Goal: Navigation & Orientation: Find specific page/section

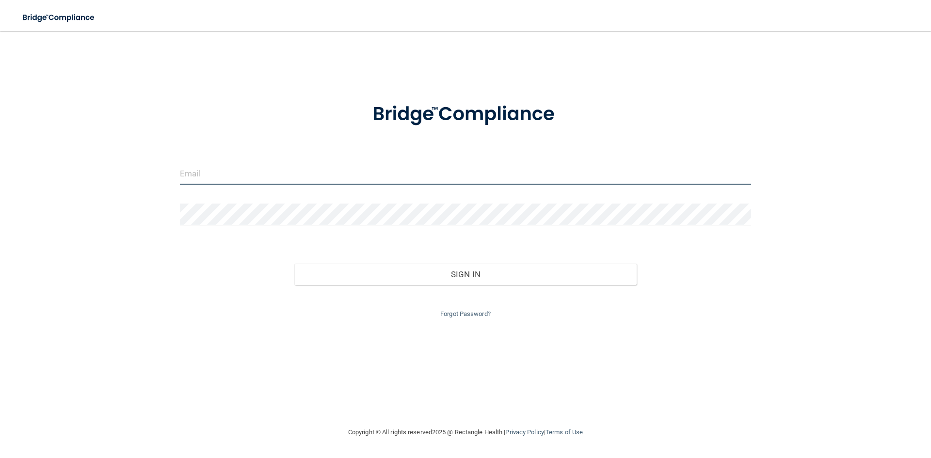
click at [195, 172] on input "email" at bounding box center [465, 174] width 571 height 22
type input "[EMAIL_ADDRESS][DOMAIN_NAME]"
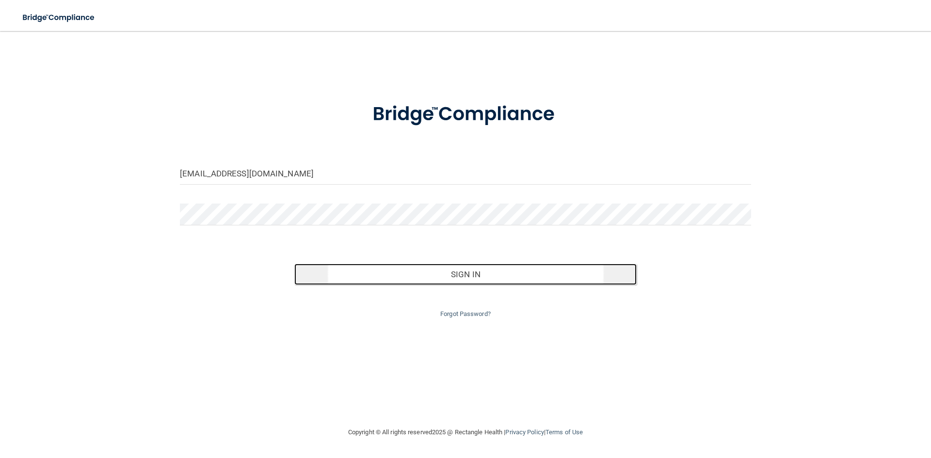
click at [467, 278] on button "Sign In" at bounding box center [465, 274] width 343 height 21
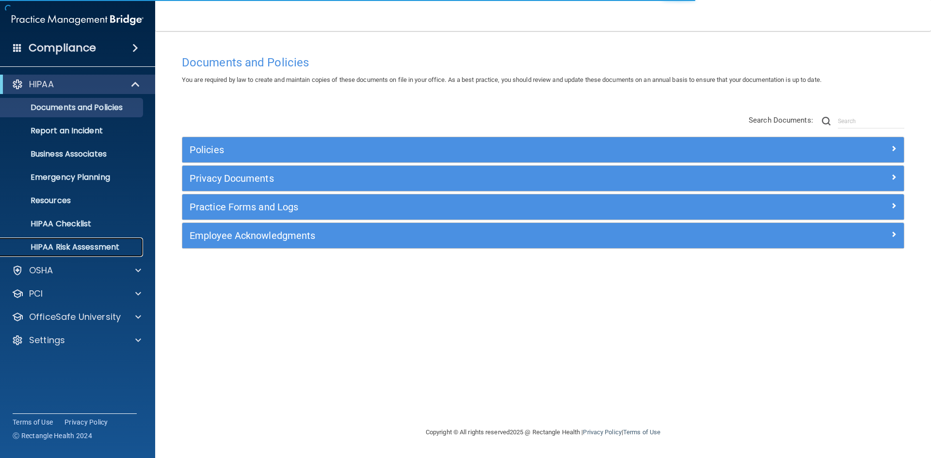
click at [86, 244] on p "HIPAA Risk Assessment" at bounding box center [72, 248] width 132 height 10
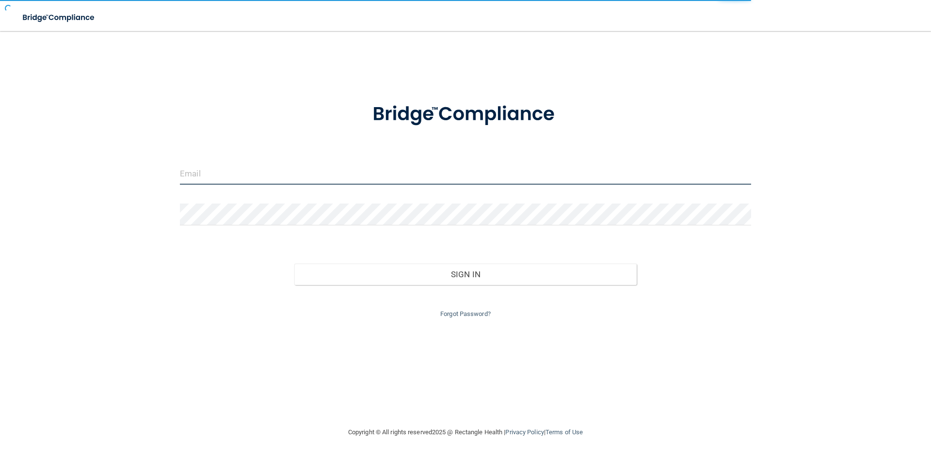
click at [199, 176] on input "email" at bounding box center [465, 174] width 571 height 22
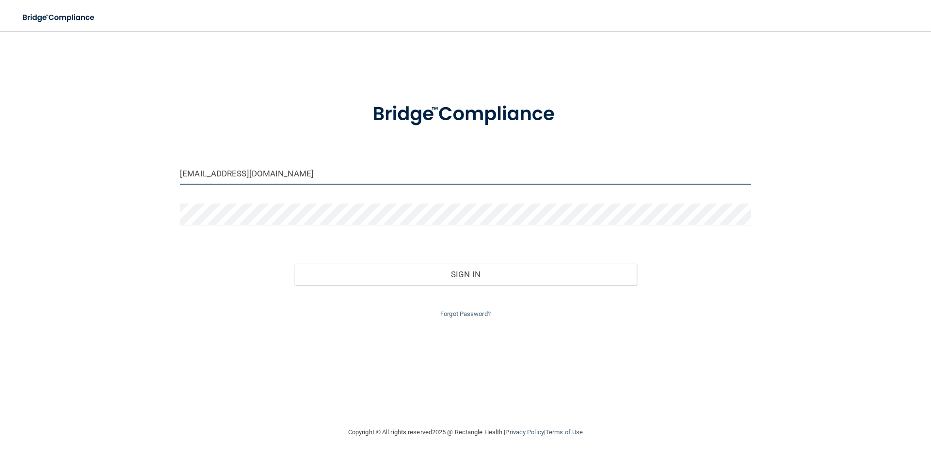
type input "[EMAIL_ADDRESS][DOMAIN_NAME]"
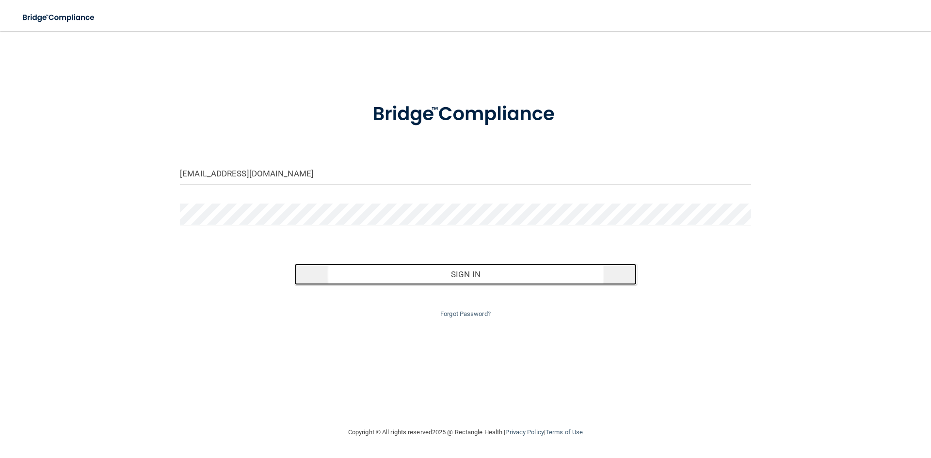
click at [463, 276] on button "Sign In" at bounding box center [465, 274] width 343 height 21
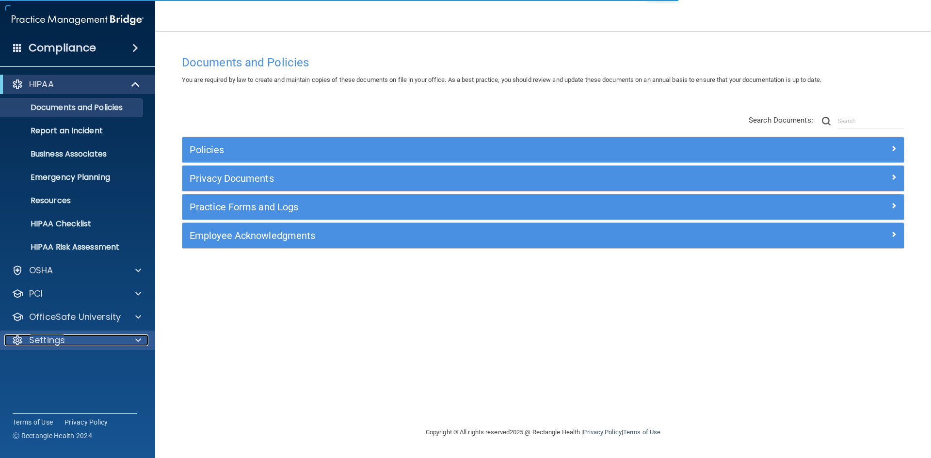
click at [137, 340] on span at bounding box center [138, 341] width 6 height 12
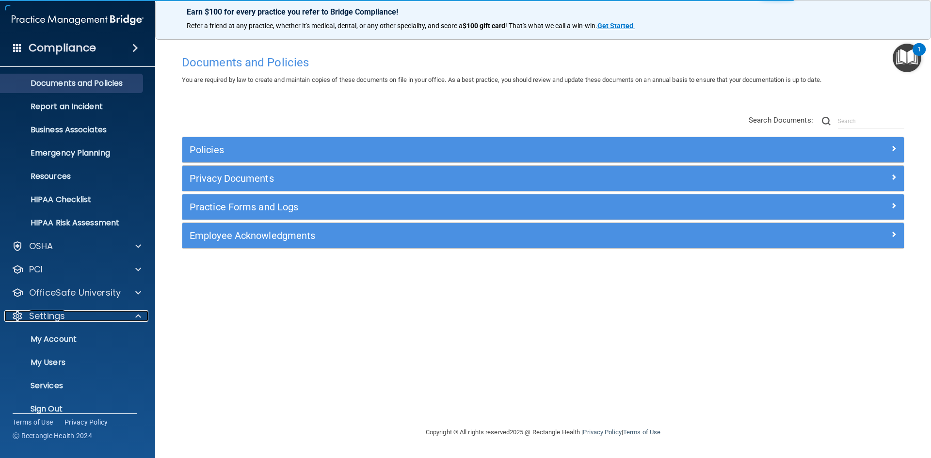
scroll to position [37, 0]
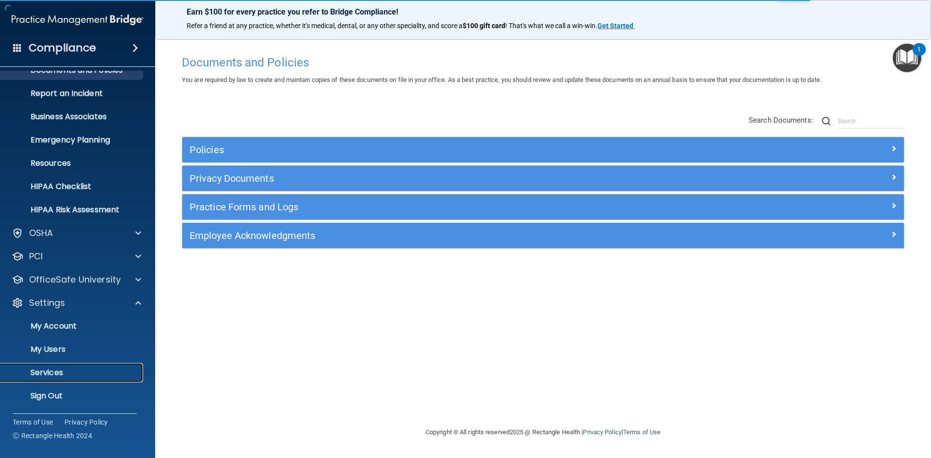
click at [52, 374] on p "Services" at bounding box center [72, 373] width 132 height 10
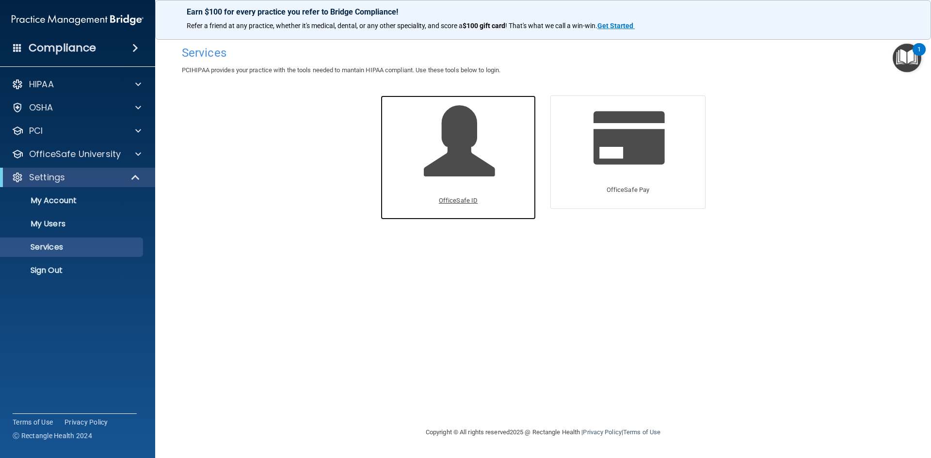
click at [451, 201] on p "OfficeSafe ID" at bounding box center [458, 201] width 39 height 12
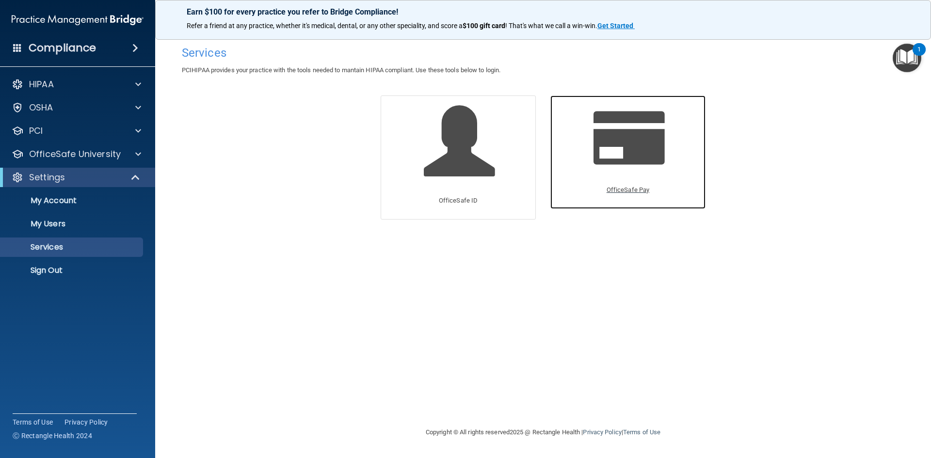
click at [587, 173] on div "OfficeSafe Pay" at bounding box center [627, 152] width 155 height 113
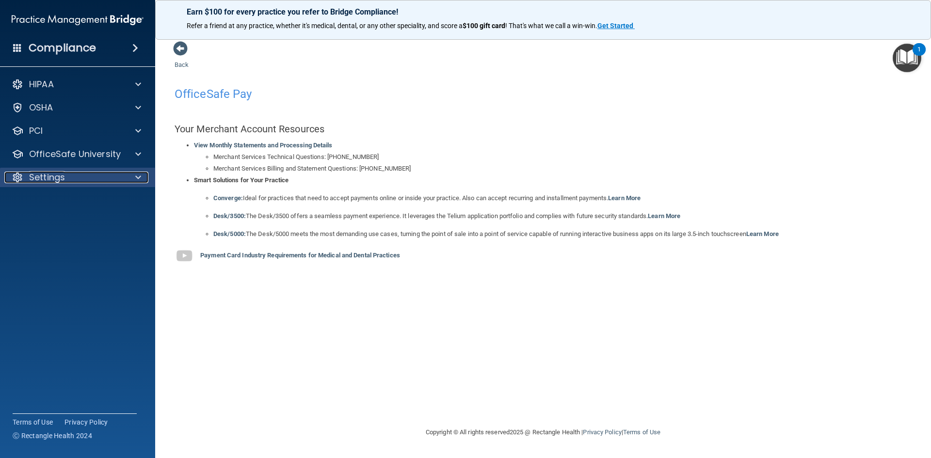
click at [125, 178] on div at bounding box center [137, 178] width 24 height 12
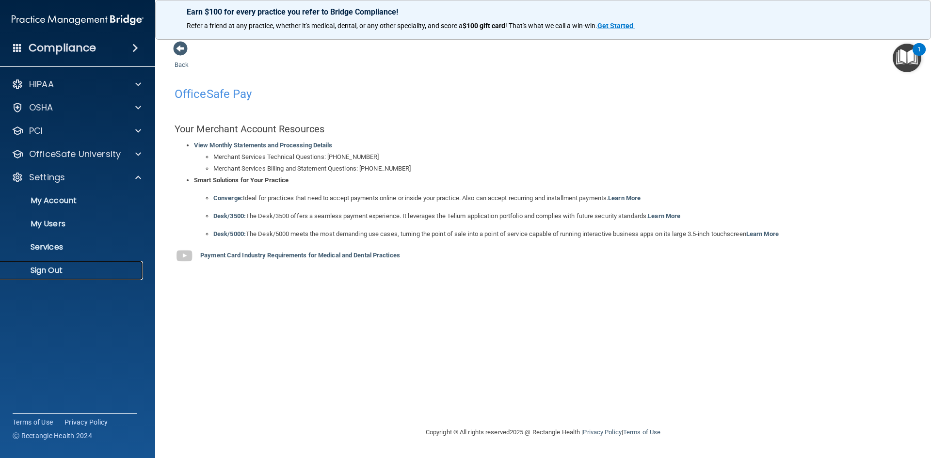
click at [49, 271] on p "Sign Out" at bounding box center [72, 271] width 132 height 10
